Goal: Task Accomplishment & Management: Manage account settings

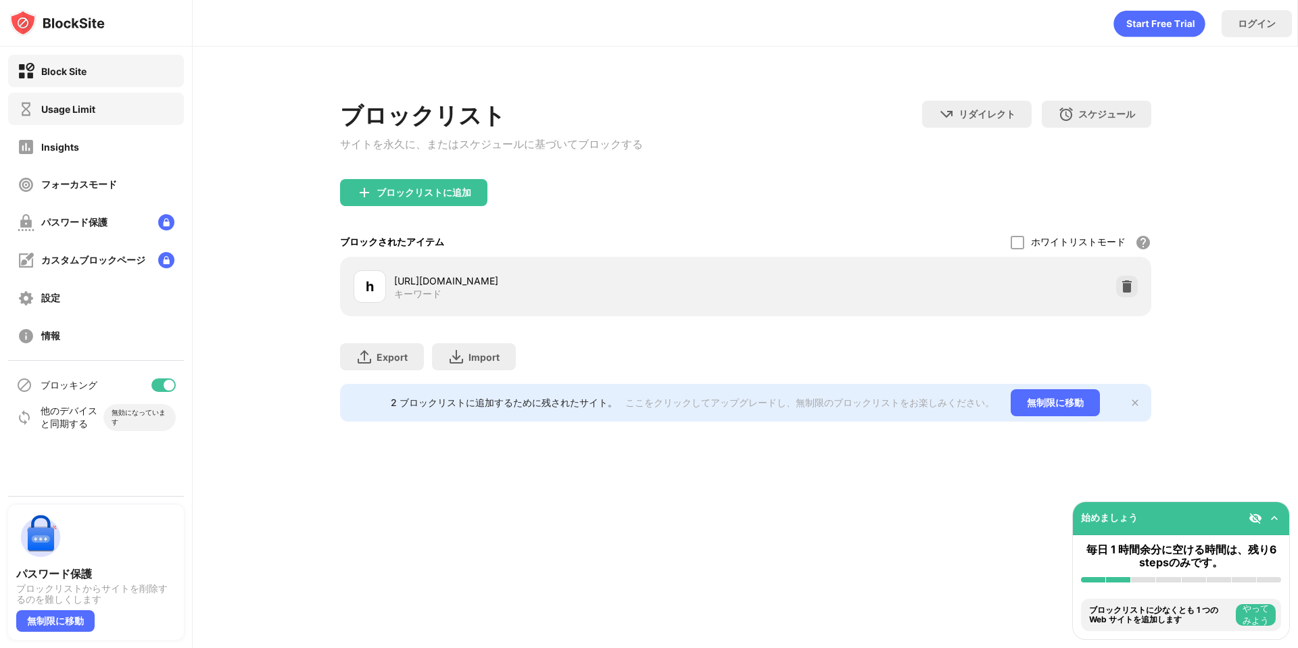
click at [116, 106] on div "Usage Limit" at bounding box center [96, 109] width 176 height 32
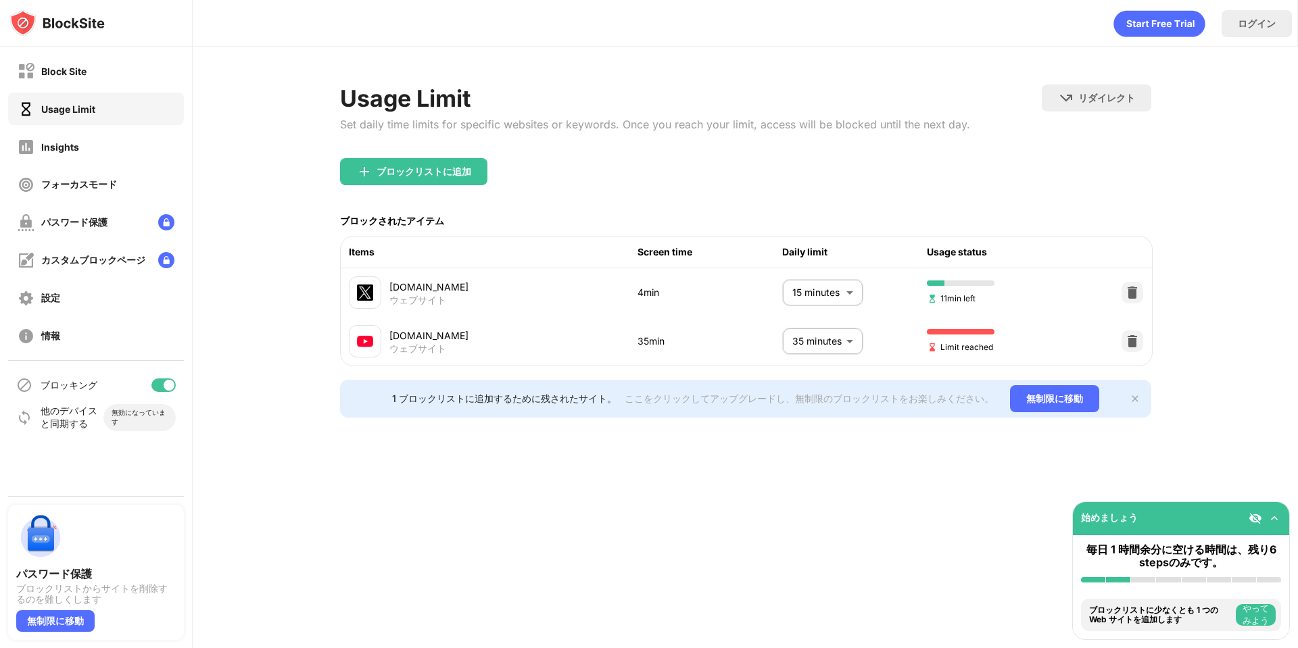
click at [814, 335] on body "Block Site Usage Limit Insights フォーカスモード パスワード保護 カスタムブロックページ 設定 情報 ブロッキング 他のデバイ…" at bounding box center [649, 324] width 1298 height 648
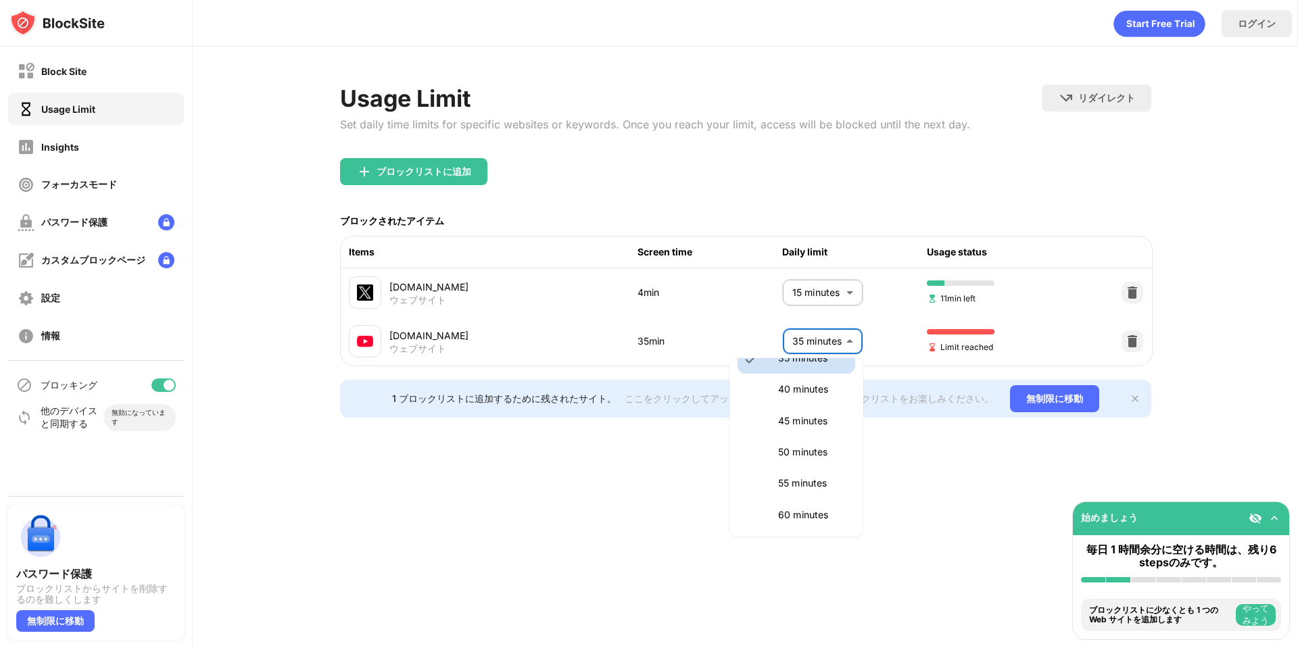
scroll to position [227, 0]
click at [803, 435] on p "45 minutes" at bounding box center [812, 442] width 69 height 15
type input "**"
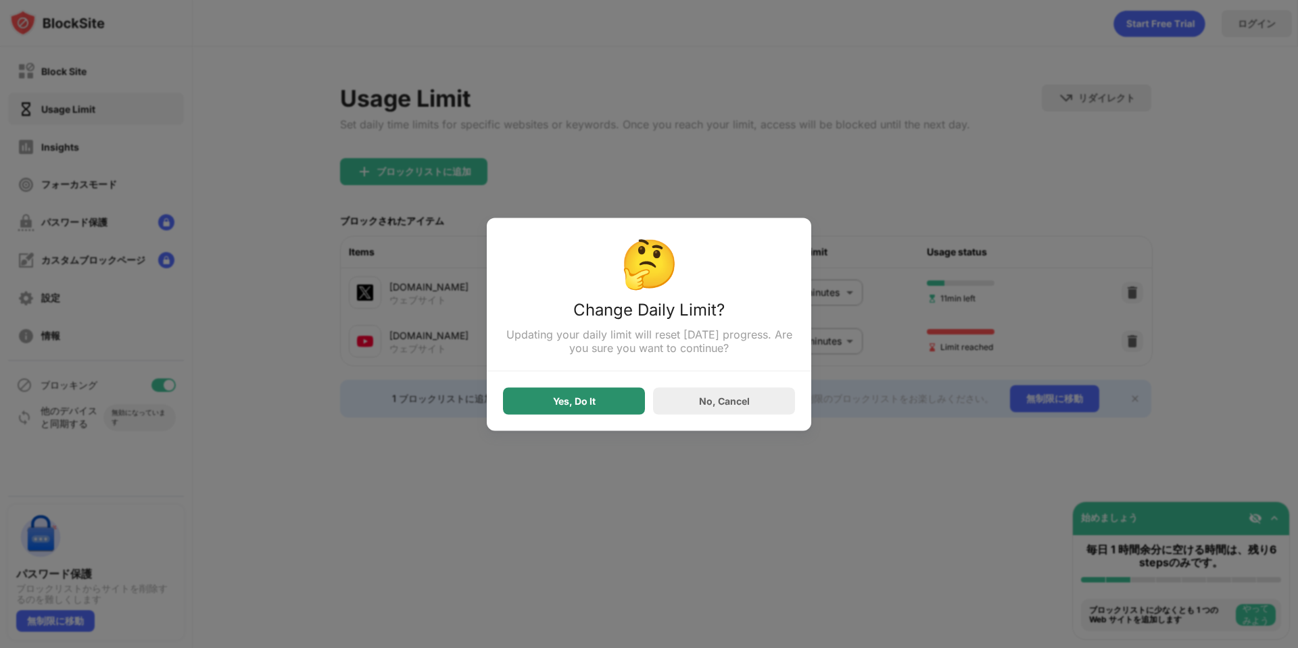
click at [566, 401] on div "Yes, Do It" at bounding box center [574, 400] width 43 height 11
